Goal: Complete application form: Complete application form

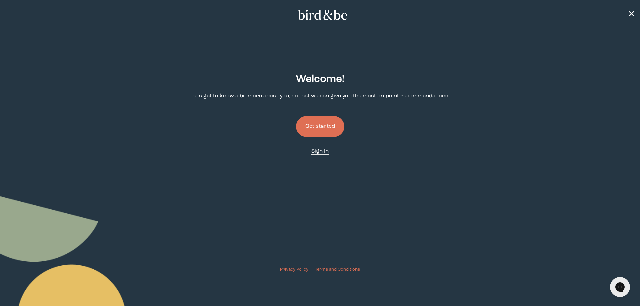
click at [321, 155] on link "Sign In" at bounding box center [319, 152] width 17 height 8
click at [327, 124] on button "Get started" at bounding box center [320, 126] width 48 height 21
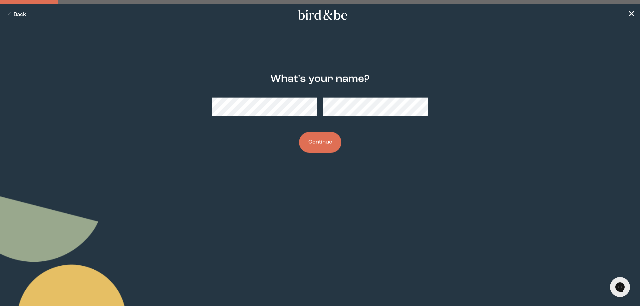
click at [331, 147] on button "Continue" at bounding box center [320, 142] width 42 height 21
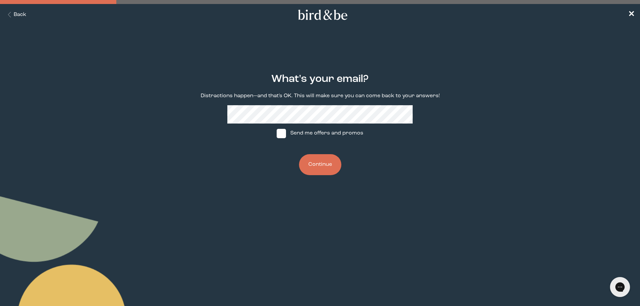
click at [323, 164] on button "Continue" at bounding box center [320, 164] width 42 height 21
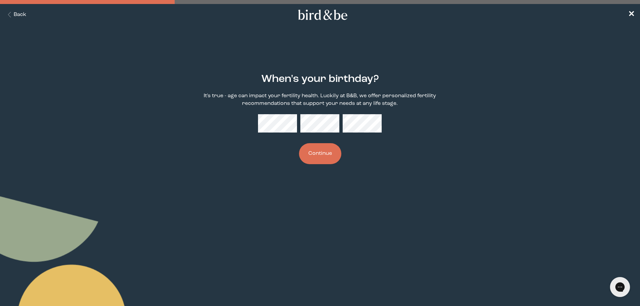
click at [327, 154] on button "Continue" at bounding box center [320, 153] width 42 height 21
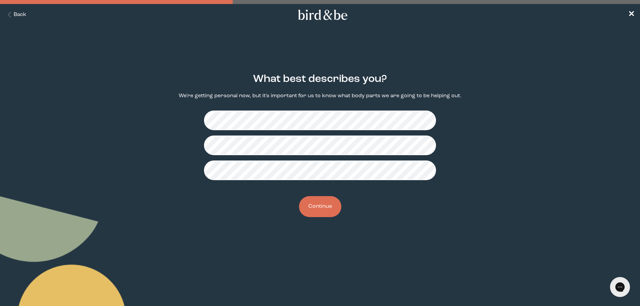
click at [321, 214] on button "Continue" at bounding box center [320, 206] width 42 height 21
click at [326, 207] on button "Continue" at bounding box center [320, 206] width 42 height 21
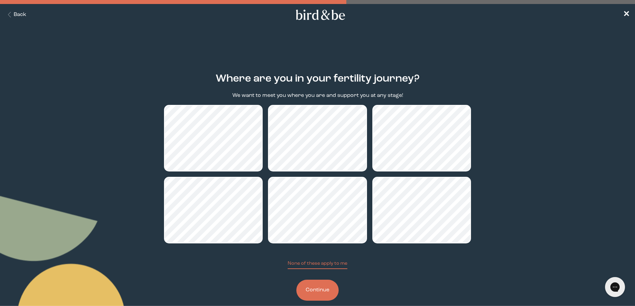
click at [320, 295] on button "Continue" at bounding box center [317, 290] width 42 height 21
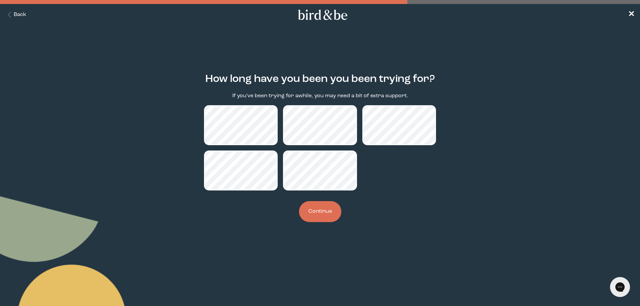
click at [323, 212] on button "Continue" at bounding box center [320, 211] width 42 height 21
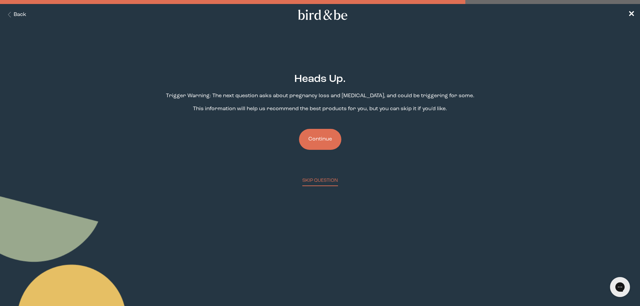
click at [316, 144] on button "Continue" at bounding box center [320, 139] width 42 height 21
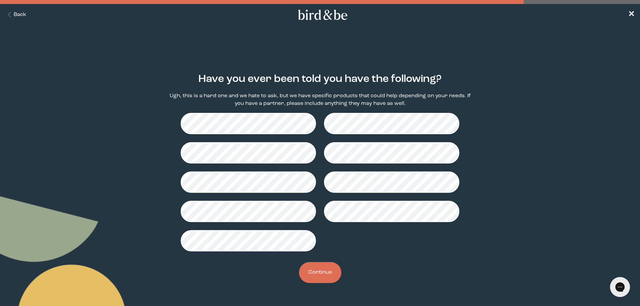
click at [304, 276] on button "Continue" at bounding box center [320, 272] width 42 height 21
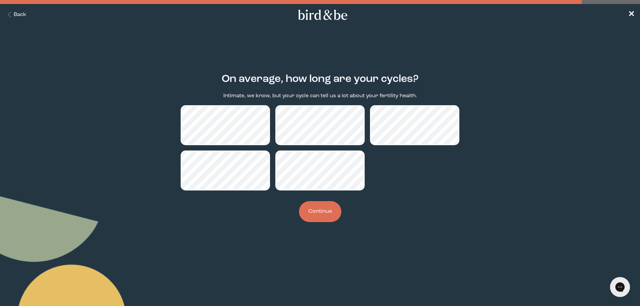
click at [319, 215] on button "Continue" at bounding box center [320, 211] width 42 height 21
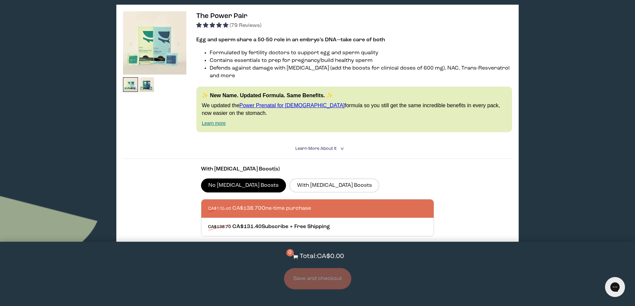
scroll to position [33, 0]
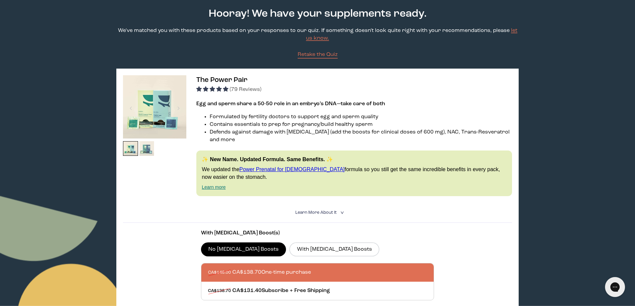
click at [144, 148] on img at bounding box center [146, 148] width 15 height 15
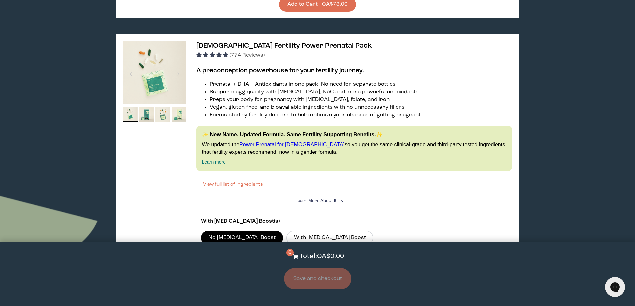
scroll to position [1534, 0]
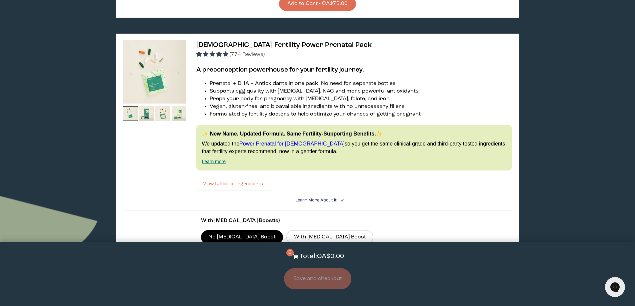
click at [235, 182] on button "View full list of ingredients" at bounding box center [232, 183] width 73 height 13
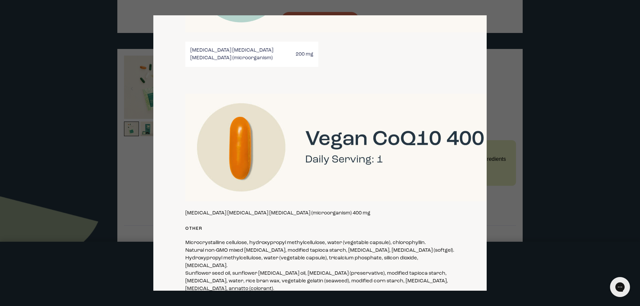
scroll to position [1504, 0]
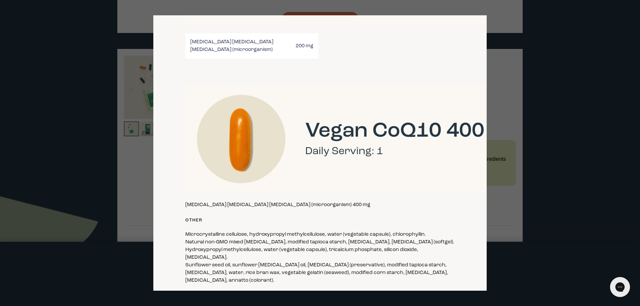
click at [550, 107] on div at bounding box center [320, 153] width 640 height 306
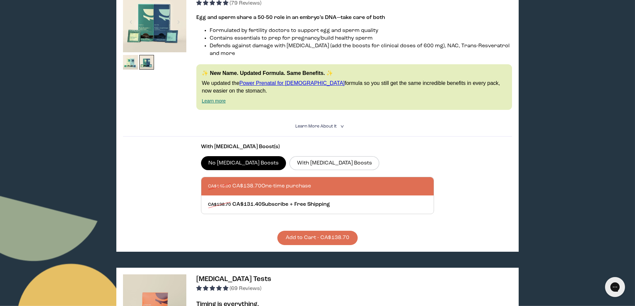
scroll to position [0, 0]
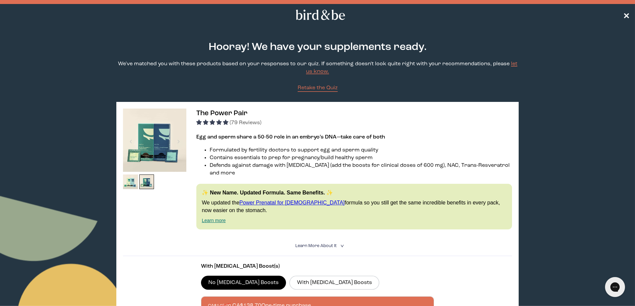
click at [625, 15] on span "✕" at bounding box center [626, 15] width 7 height 8
